Goal: Task Accomplishment & Management: Use online tool/utility

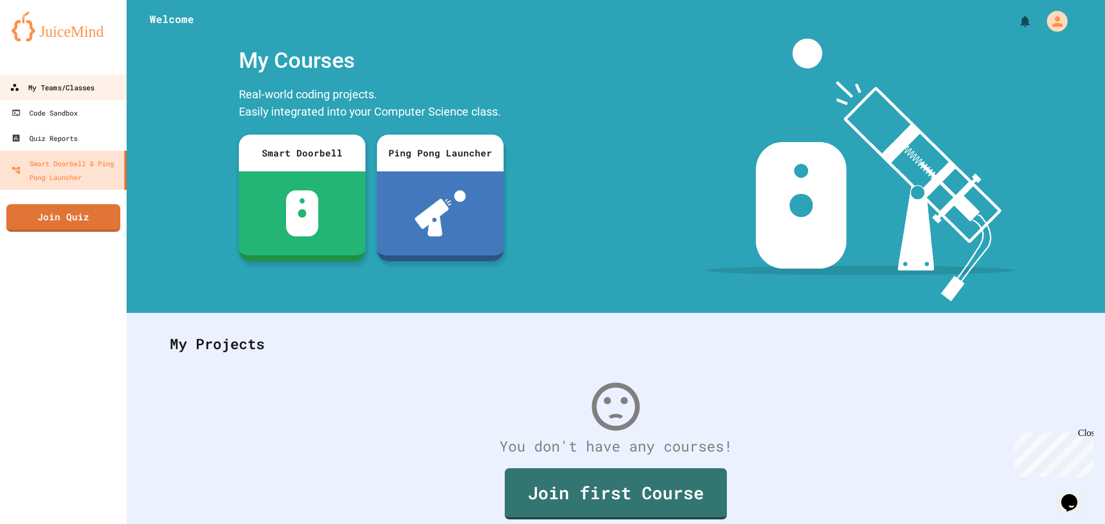
click at [64, 91] on div "My Teams/Classes" at bounding box center [52, 88] width 85 height 14
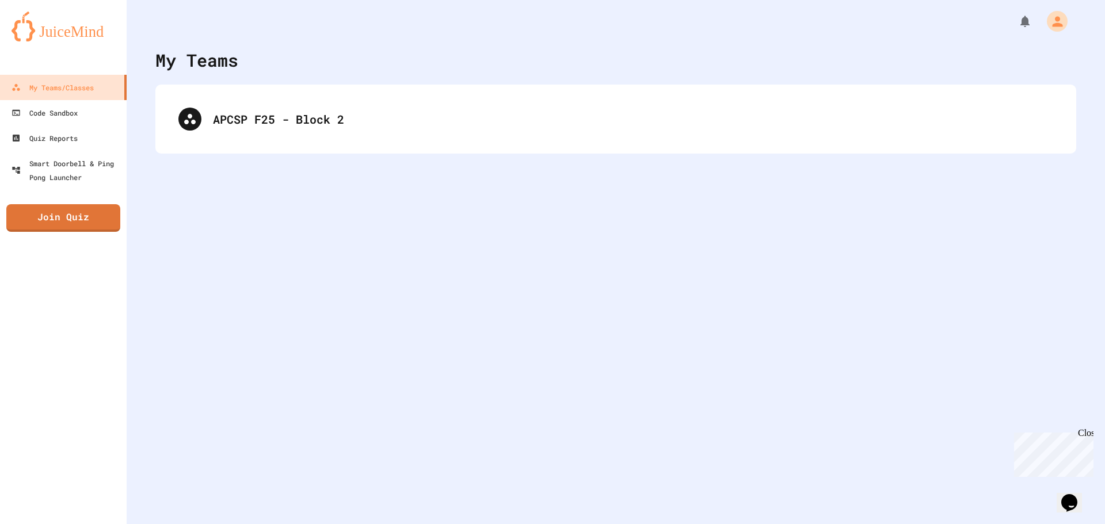
click at [226, 89] on div "APCSP F25 - Block 2" at bounding box center [615, 119] width 921 height 69
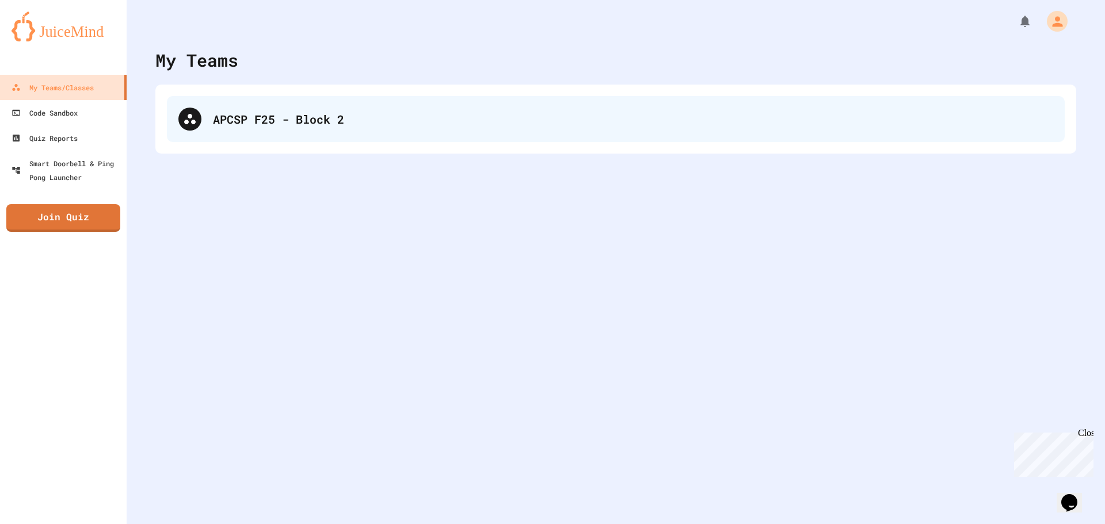
click at [252, 121] on div "APCSP F25 - Block 2" at bounding box center [633, 118] width 840 height 17
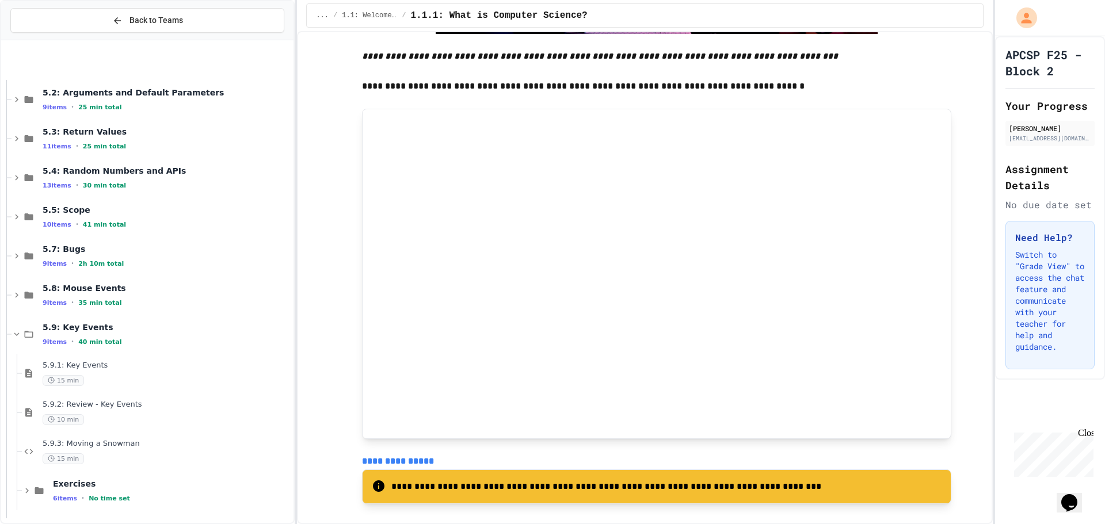
scroll to position [284, 0]
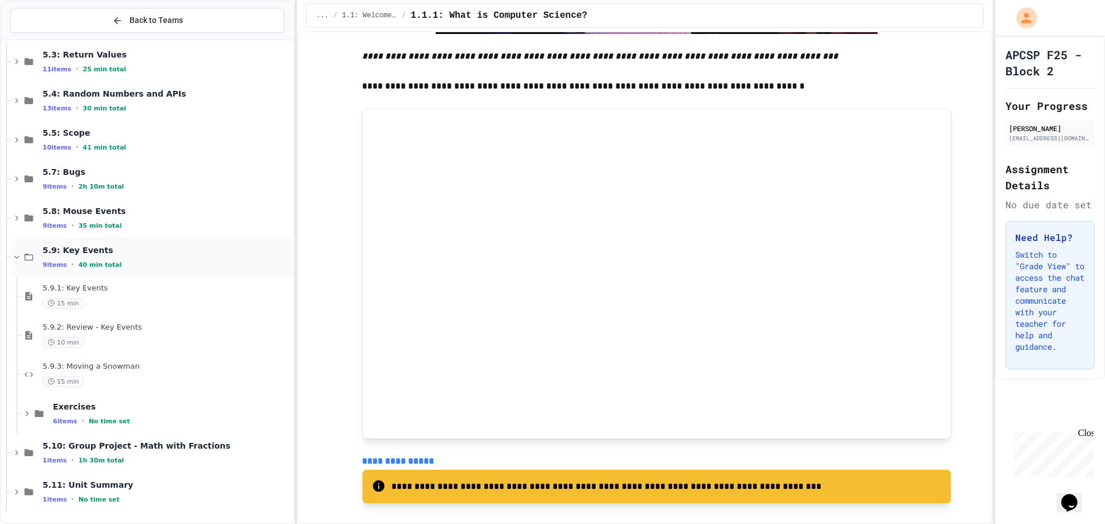
click at [81, 255] on span "5.9: Key Events" at bounding box center [167, 250] width 249 height 10
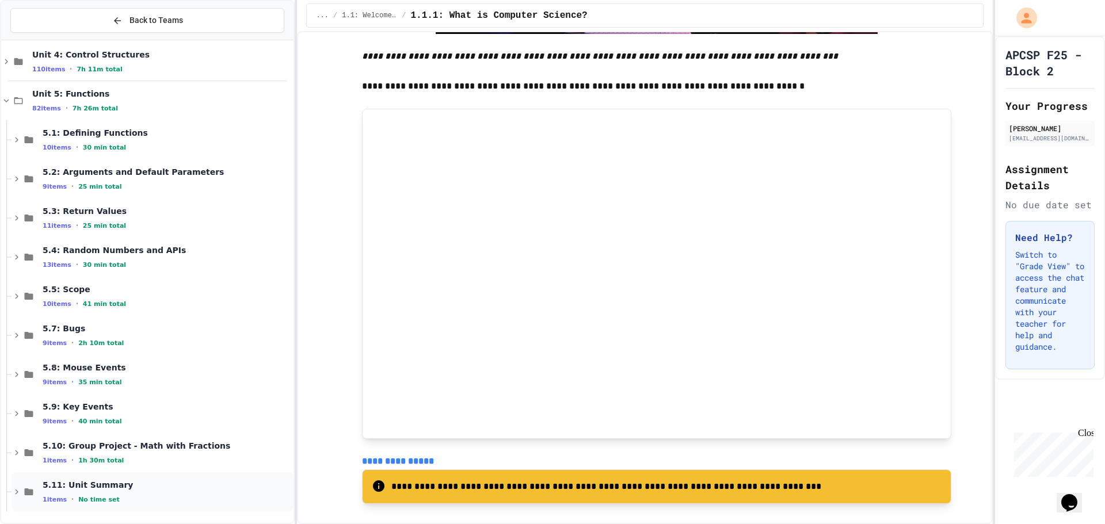
click at [100, 493] on div "5.11: Unit Summary 1 items • No time set" at bounding box center [167, 492] width 249 height 24
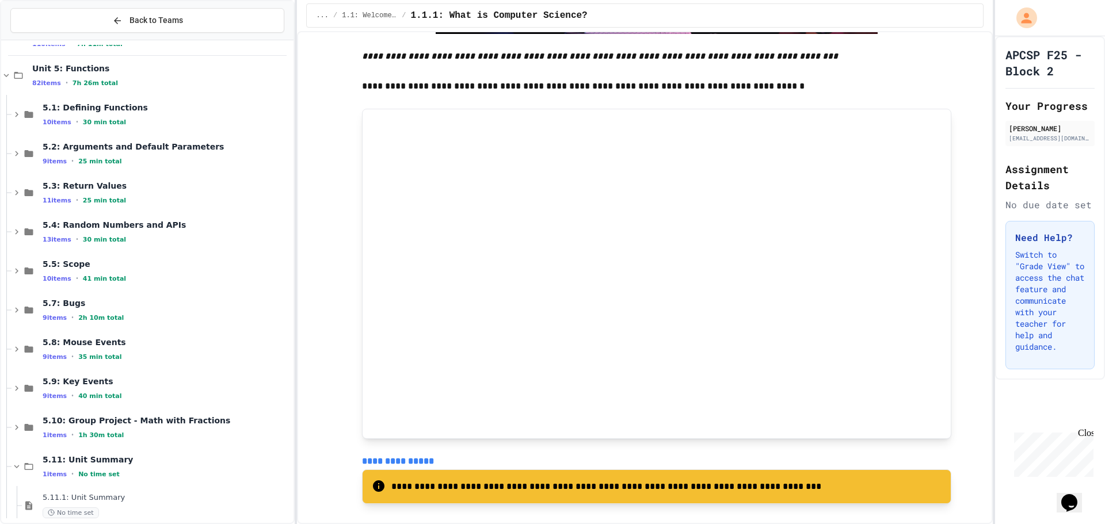
scroll to position [166, 0]
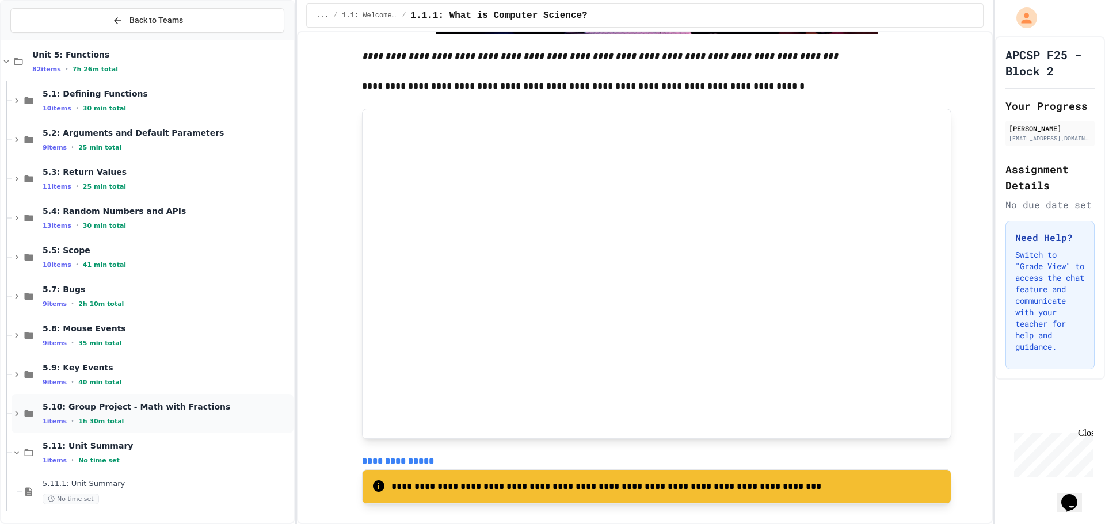
click at [136, 423] on div "1 items • 1h 30m total" at bounding box center [167, 421] width 249 height 9
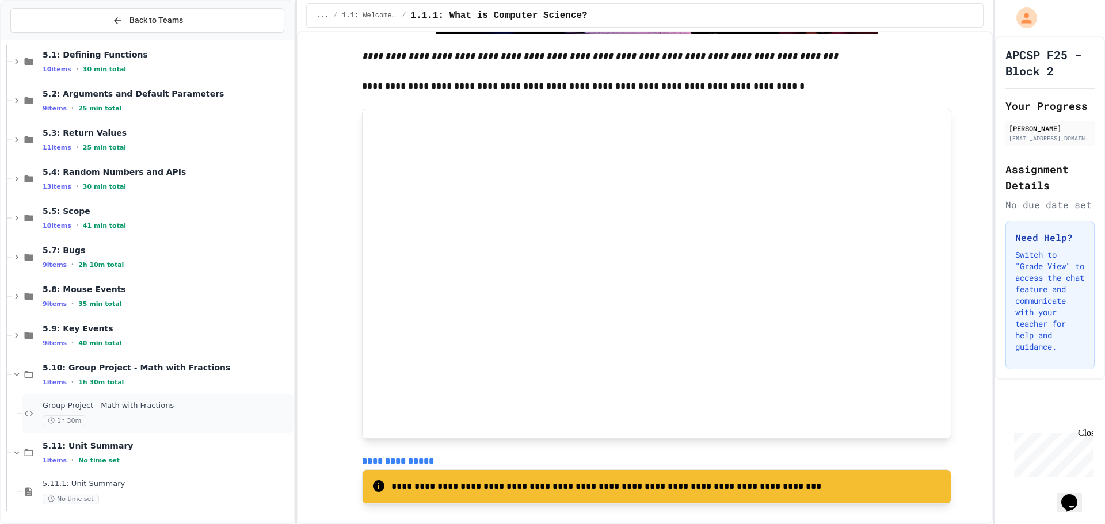
click at [140, 409] on span "Group Project - Math with Fractions" at bounding box center [167, 406] width 249 height 10
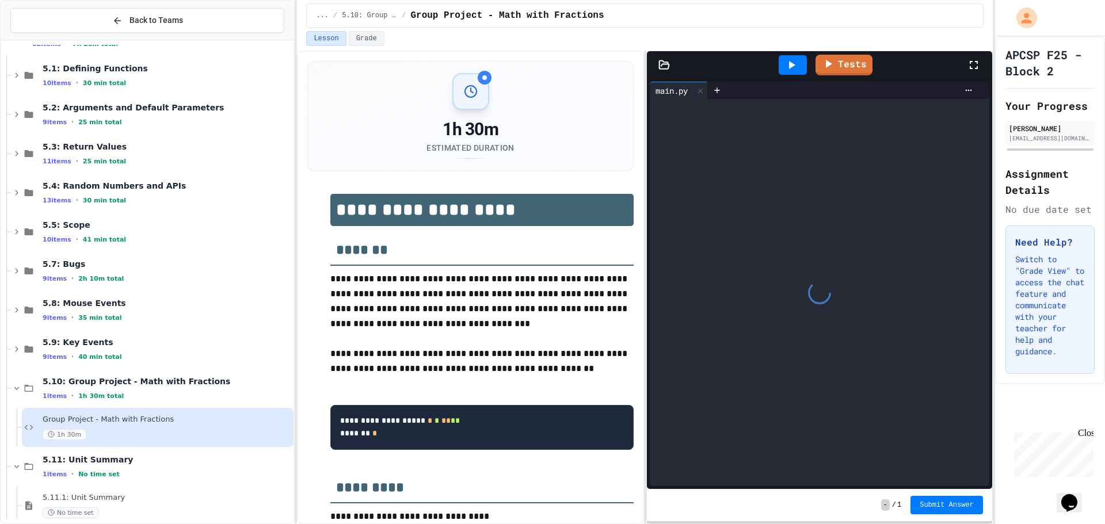
click at [393, 293] on p "**********" at bounding box center [481, 302] width 303 height 60
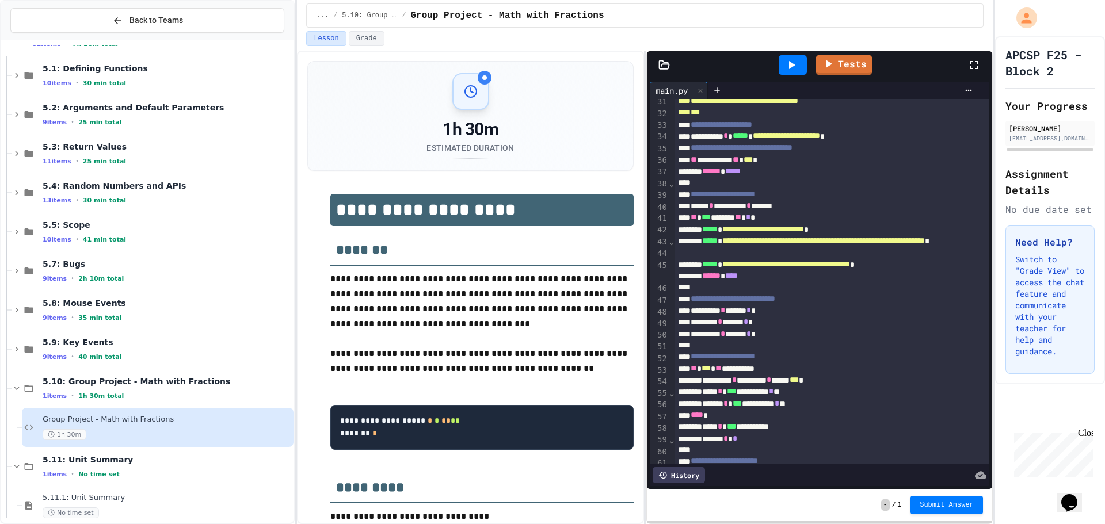
scroll to position [403, 0]
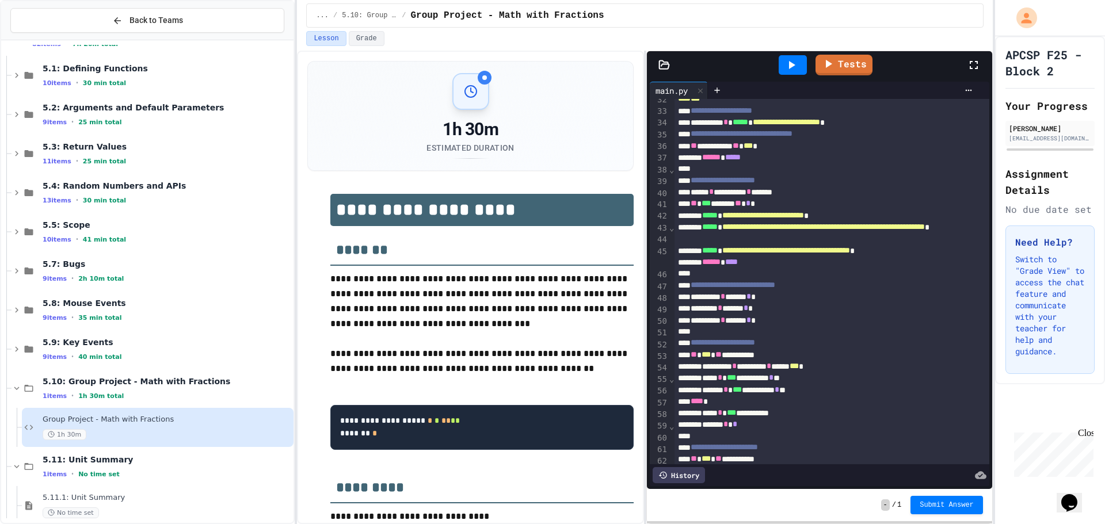
click at [784, 66] on div at bounding box center [792, 65] width 28 height 20
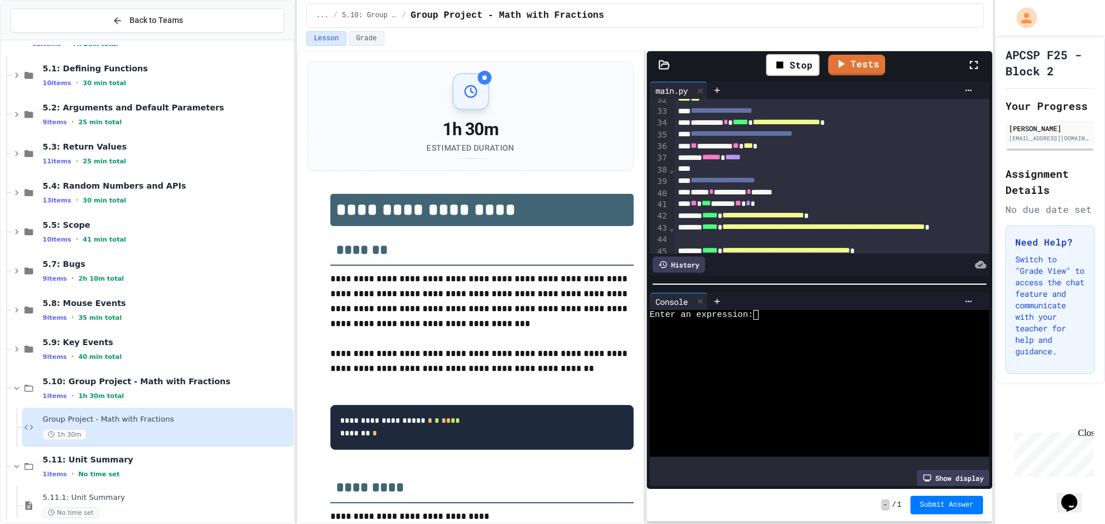
click at [763, 310] on div "Enter an expression:" at bounding box center [810, 315] width 321 height 10
type textarea "*"
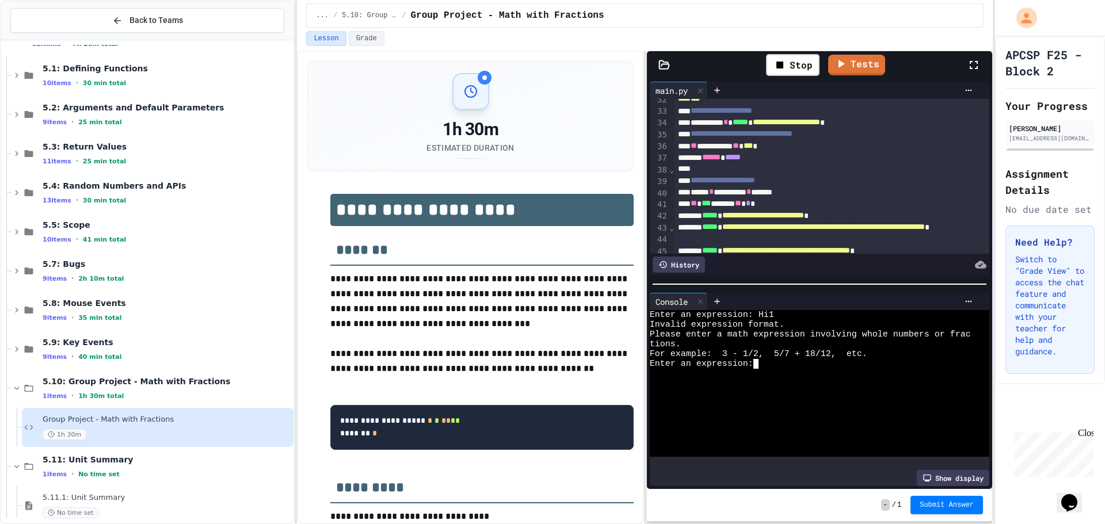
click at [799, 52] on div "Stop" at bounding box center [792, 64] width 65 height 33
click at [798, 60] on div "Stop" at bounding box center [793, 65] width 54 height 22
click at [797, 67] on icon at bounding box center [791, 65] width 14 height 14
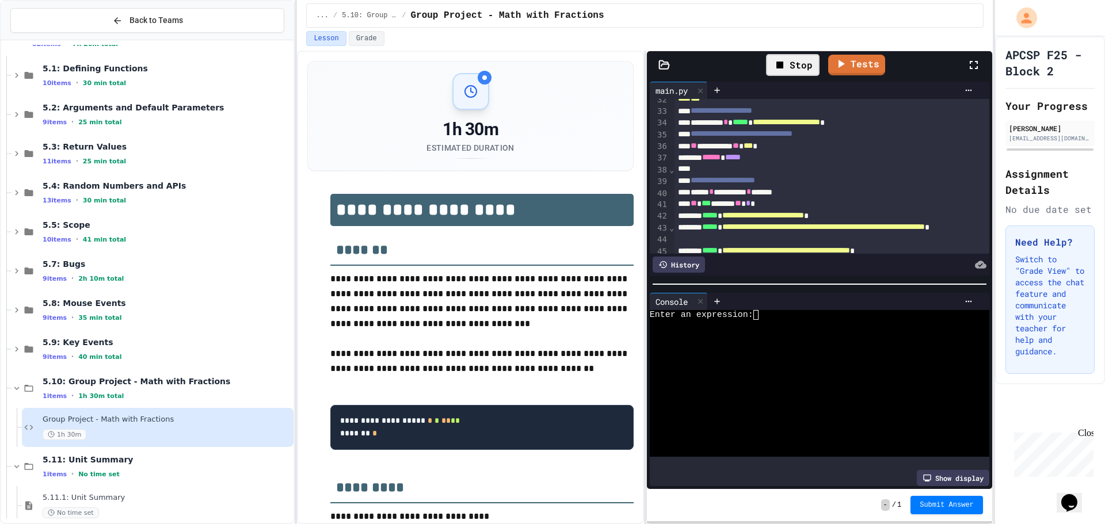
click at [768, 310] on div "Enter an expression:" at bounding box center [810, 315] width 321 height 10
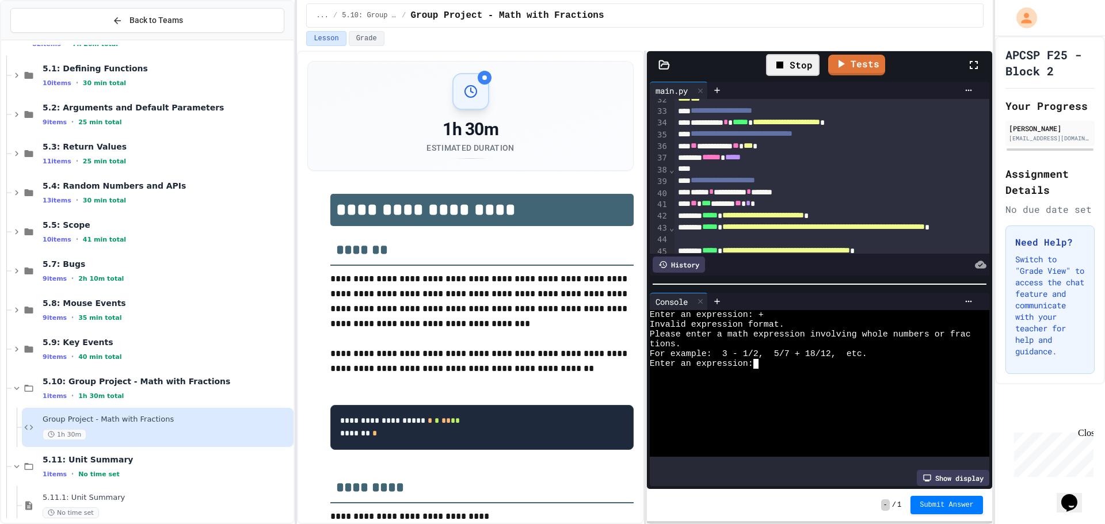
click at [763, 369] on div at bounding box center [810, 374] width 321 height 10
click at [761, 361] on textarea "Terminal input" at bounding box center [760, 364] width 5 height 10
click at [760, 359] on textarea "Terminal input" at bounding box center [760, 364] width 5 height 10
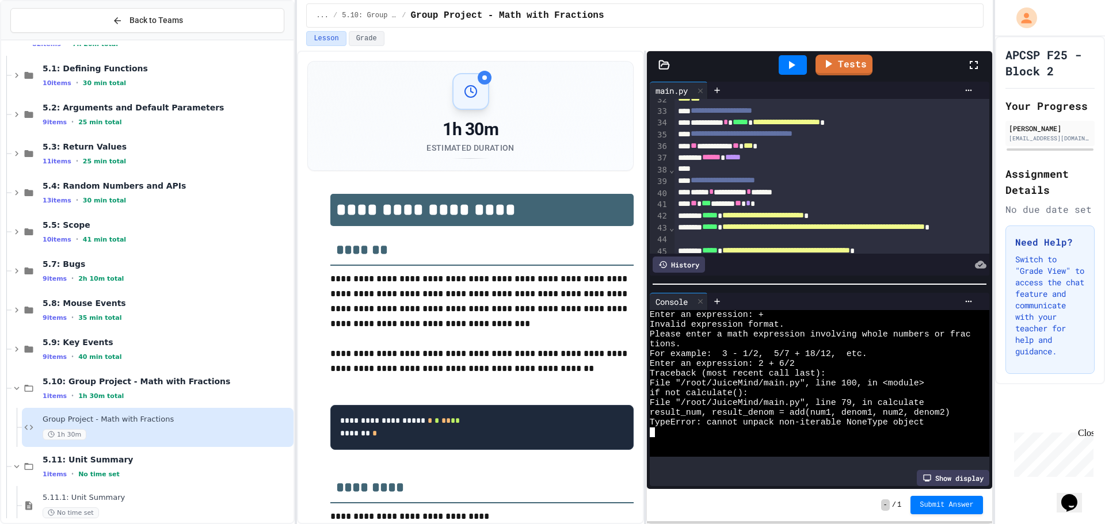
click at [803, 66] on div at bounding box center [792, 65] width 28 height 20
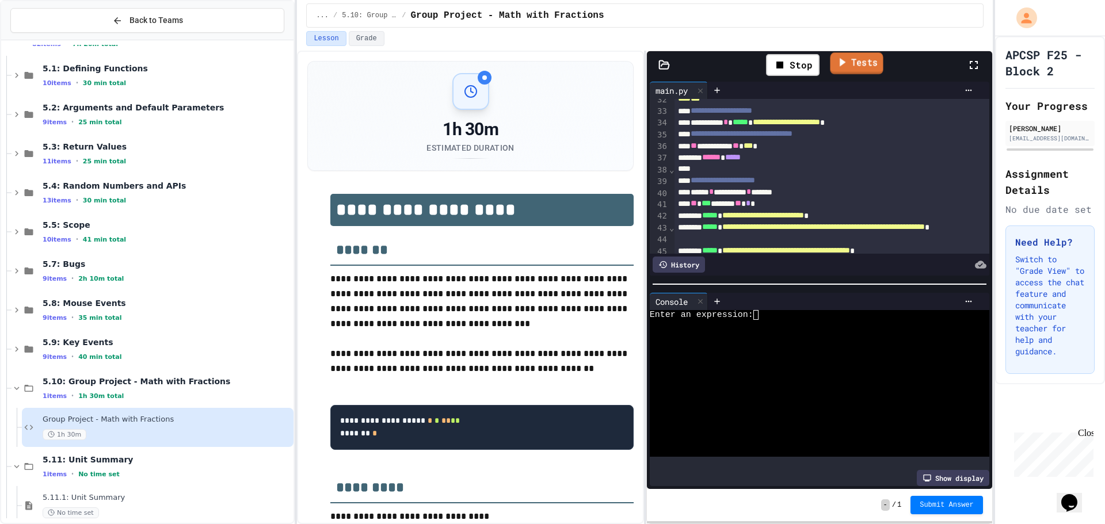
click at [834, 64] on link "Tests" at bounding box center [856, 63] width 53 height 22
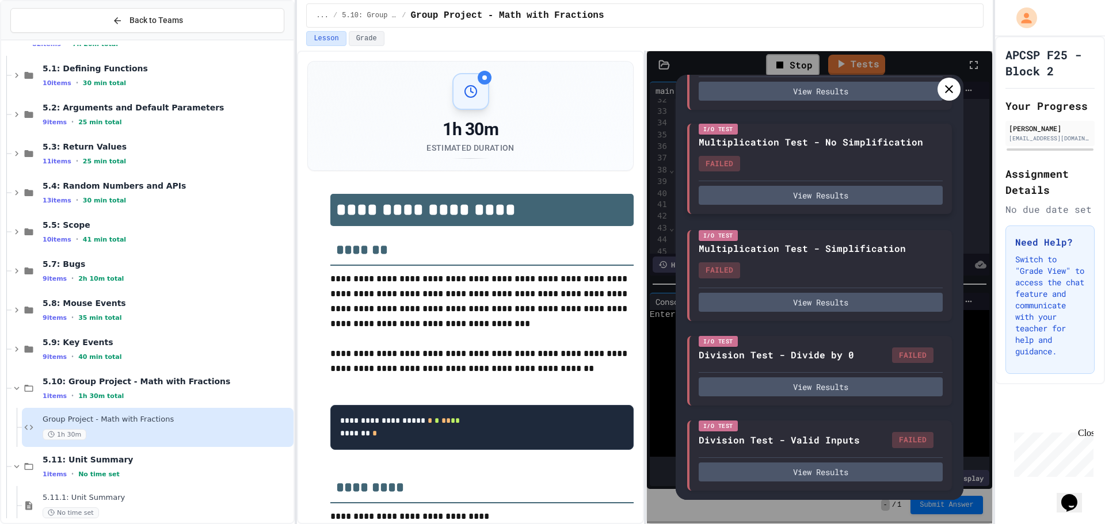
scroll to position [474, 0]
click at [946, 91] on icon at bounding box center [949, 89] width 8 height 8
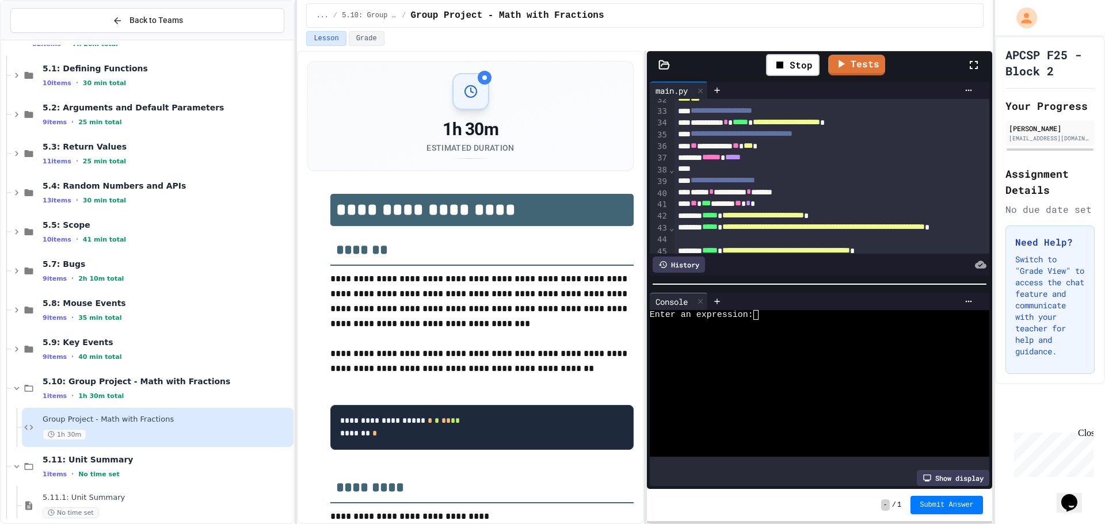
click at [525, 291] on p "**********" at bounding box center [481, 302] width 303 height 60
